Goal: Register for event/course

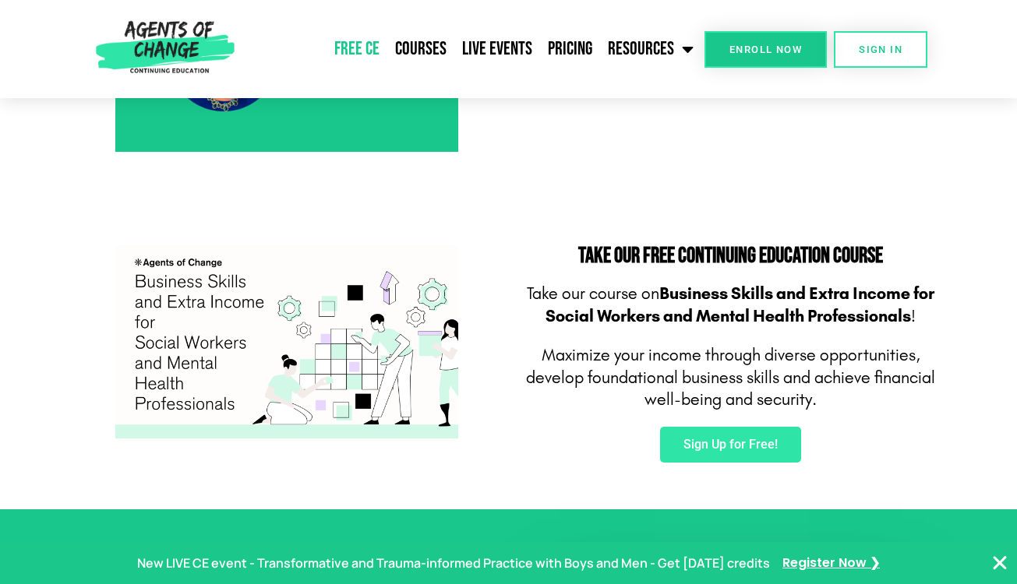
scroll to position [813, 0]
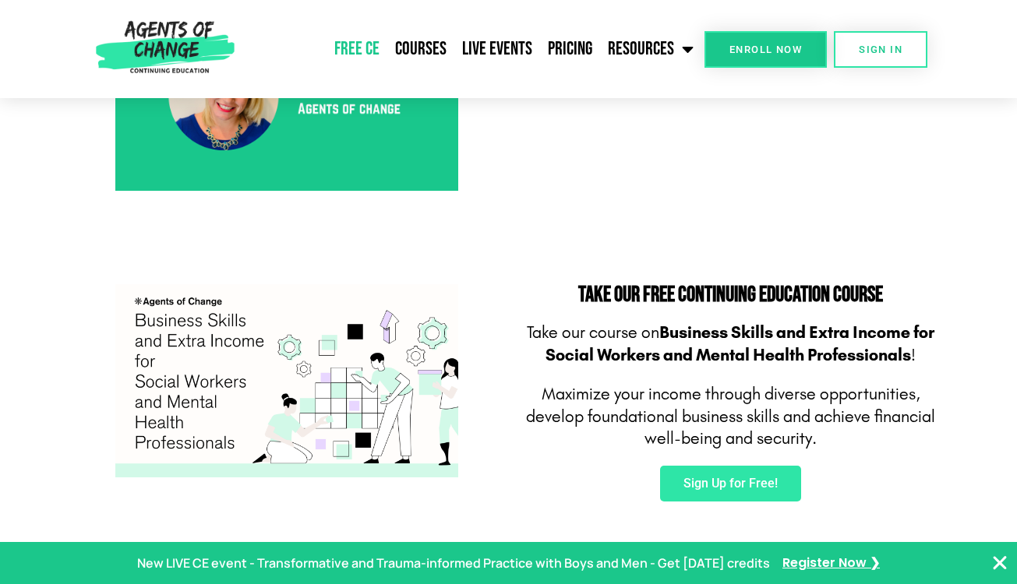
click at [705, 417] on span "evelop foundational business skills and a" at bounding box center [679, 417] width 288 height 20
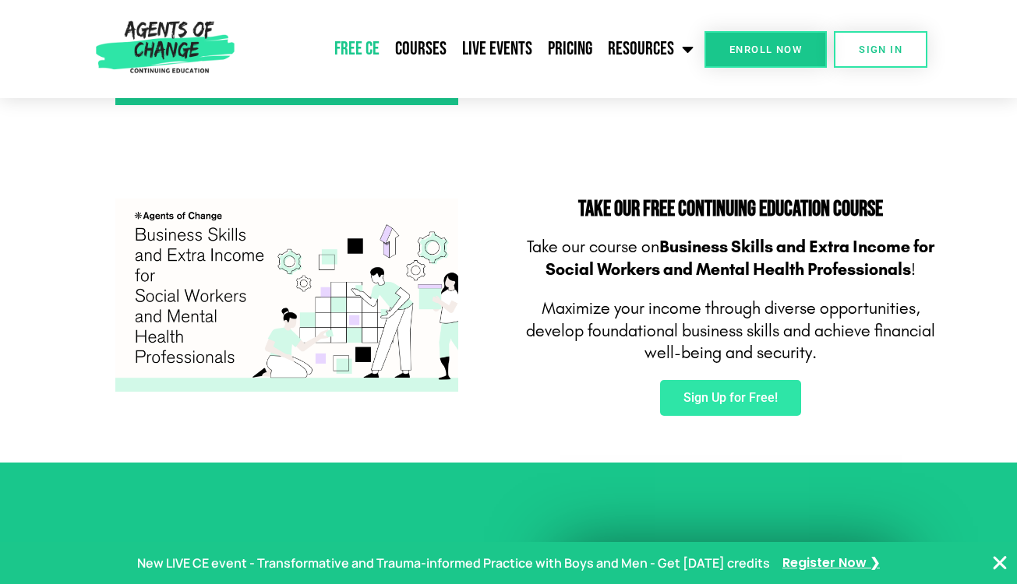
scroll to position [899, 0]
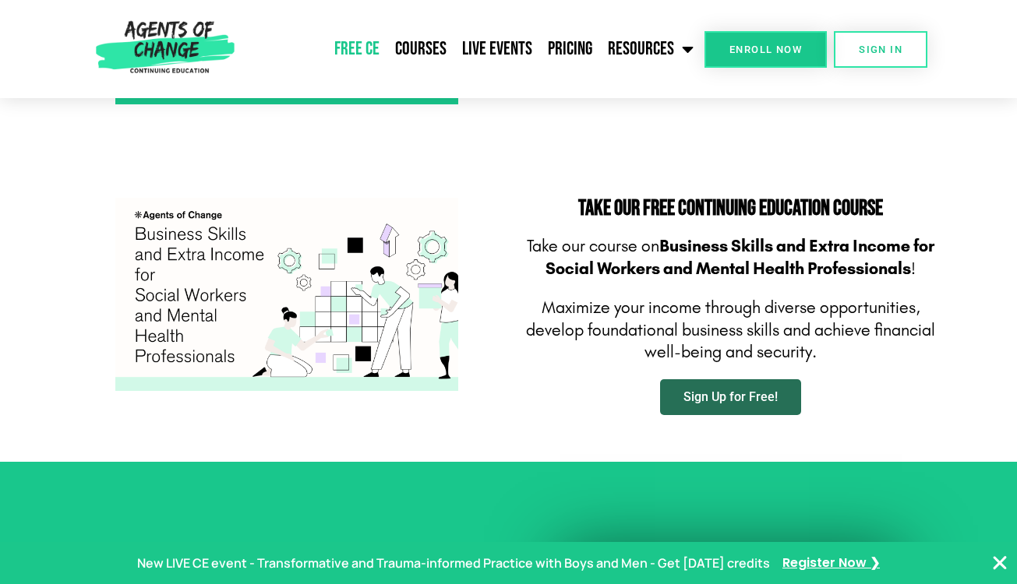
click at [750, 408] on link "Sign Up for Free!" at bounding box center [730, 397] width 141 height 36
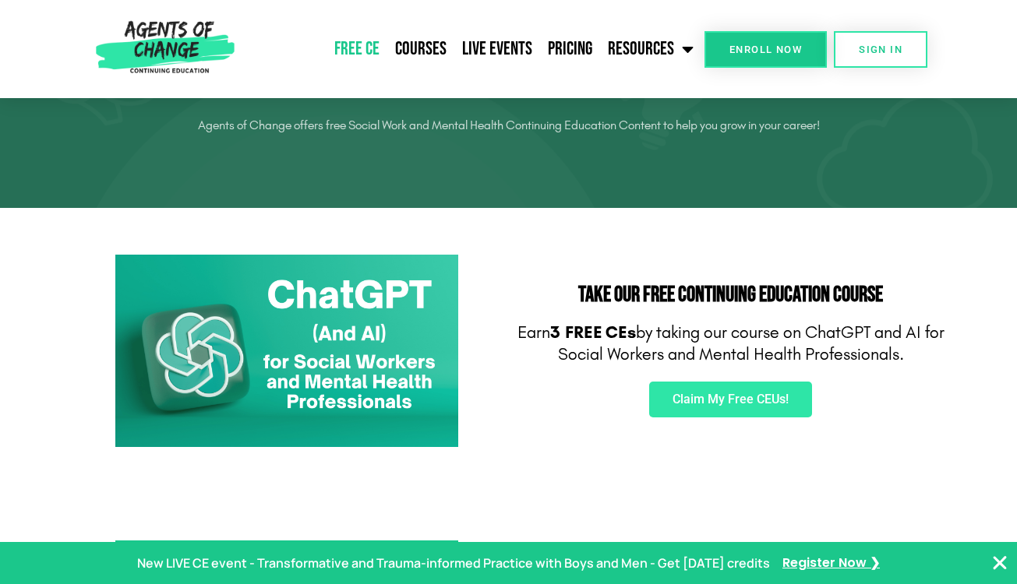
scroll to position [0, 0]
